Goal: Find specific page/section

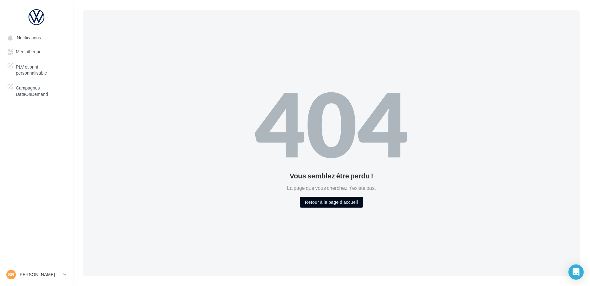
click at [324, 201] on button "Retour à la page d'accueil" at bounding box center [331, 202] width 63 height 11
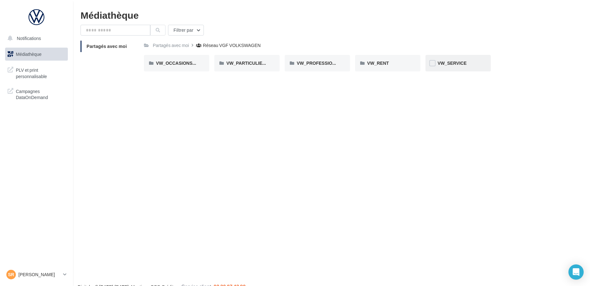
click at [440, 66] on div "VW_SERVICE" at bounding box center [458, 63] width 41 height 6
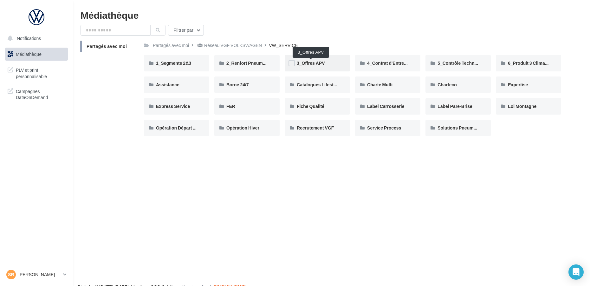
click at [321, 64] on span "3_Offres APV" at bounding box center [311, 62] width 28 height 5
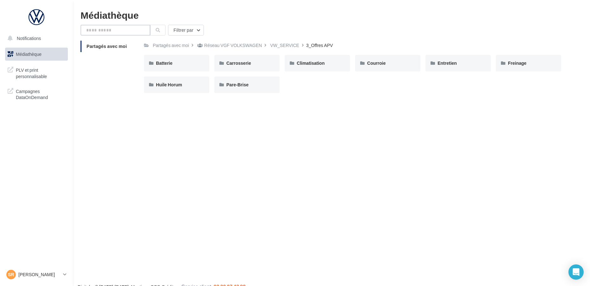
click at [126, 28] on input "text" at bounding box center [116, 30] width 70 height 11
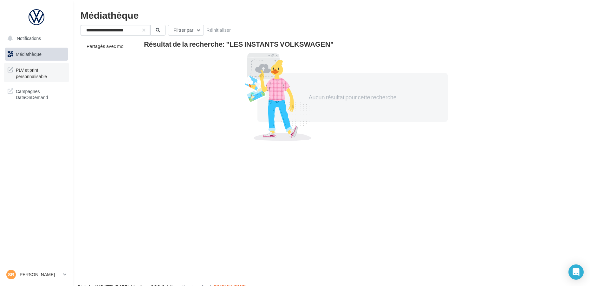
type input "**********"
click at [26, 77] on span "PLV et print personnalisable" at bounding box center [40, 73] width 49 height 14
